Goal: Information Seeking & Learning: Check status

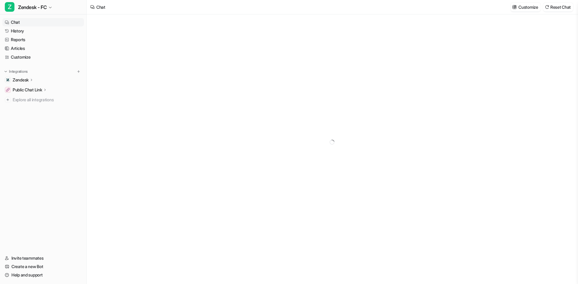
type textarea "**********"
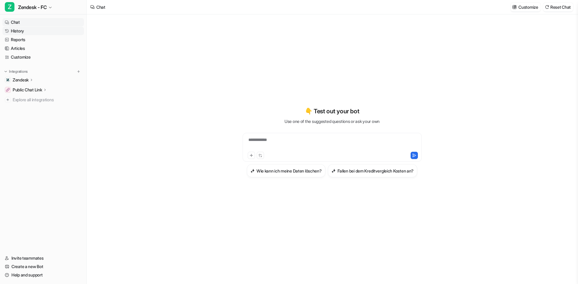
click at [24, 31] on link "History" at bounding box center [43, 31] width 82 height 8
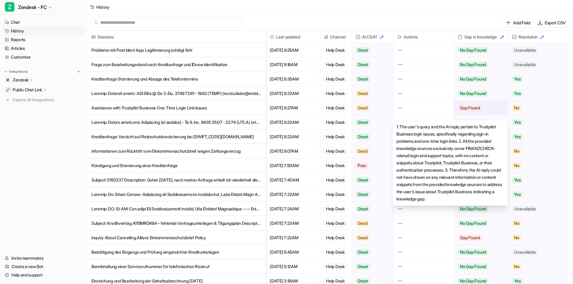
click at [468, 110] on span "Gap Found" at bounding box center [470, 108] width 24 height 6
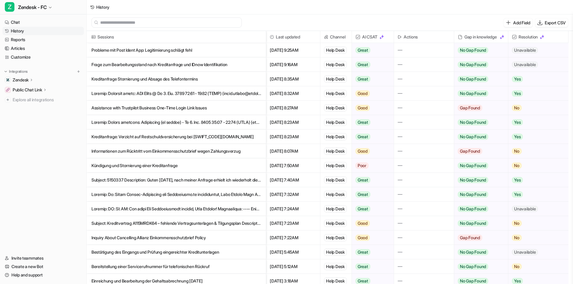
click at [244, 110] on p "Assistance with Trustpilot Business One-Time Login Link Issues" at bounding box center [176, 108] width 170 height 14
